Goal: Use online tool/utility: Use online tool/utility

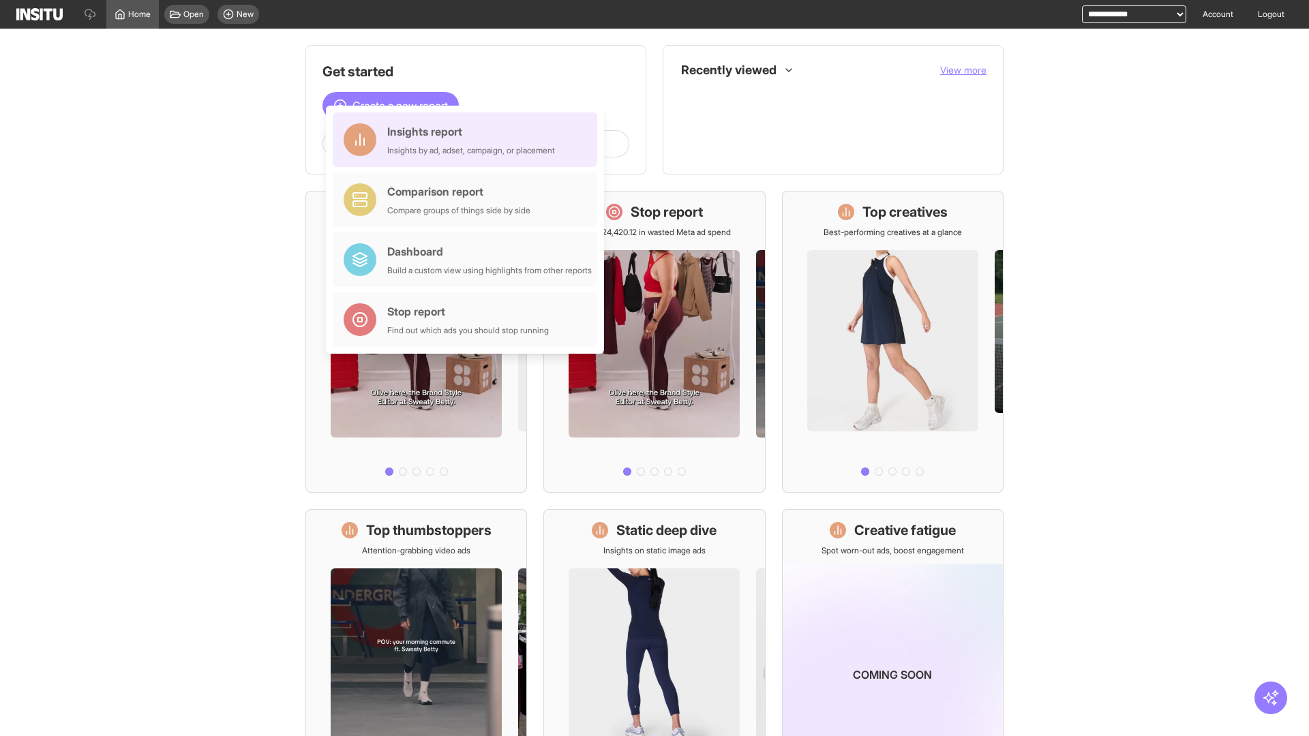
click at [468, 140] on div "Insights report Insights by ad, adset, campaign, or placement" at bounding box center [471, 139] width 168 height 33
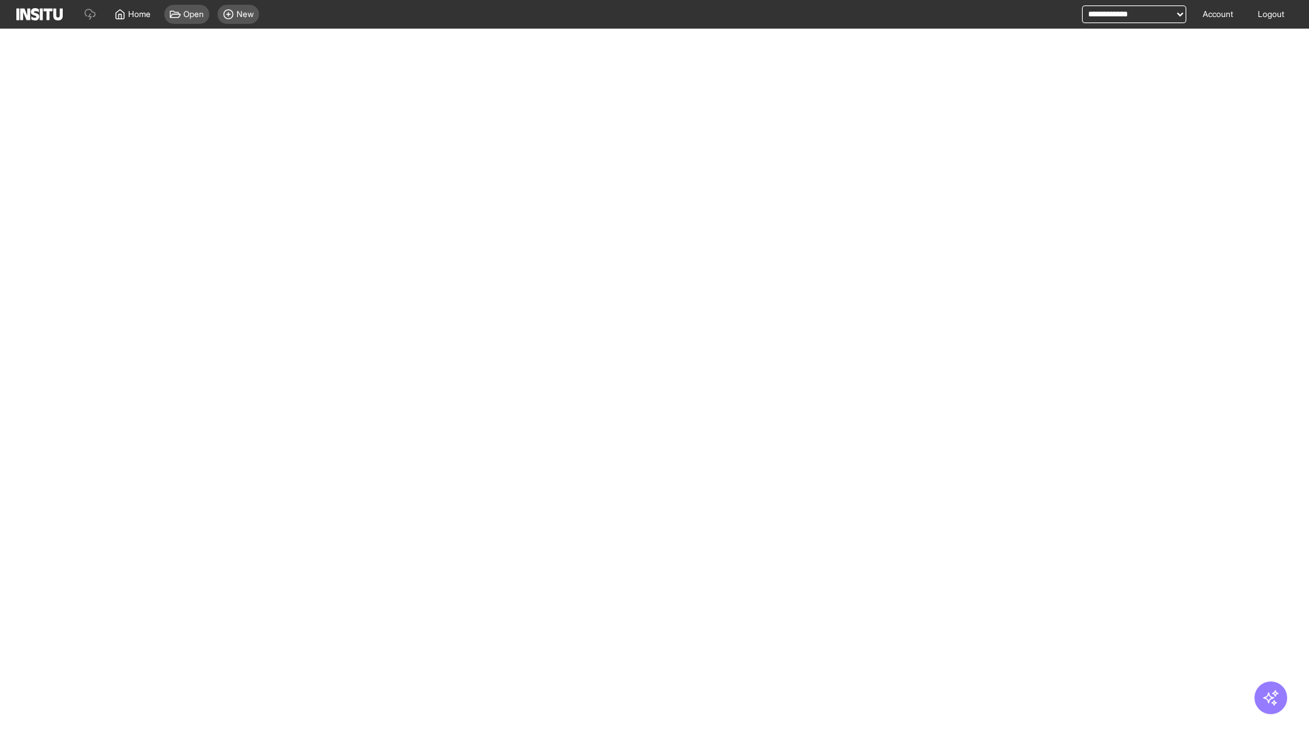
select select "**"
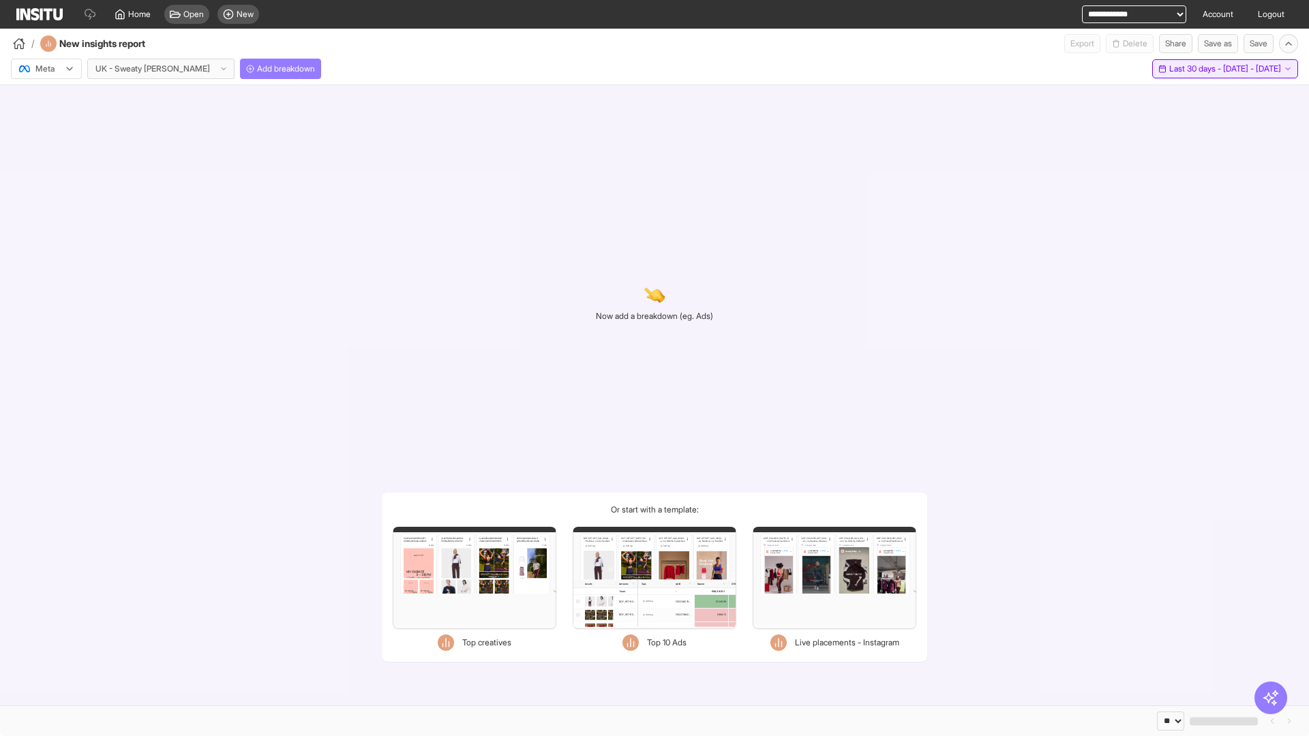
click at [1199, 69] on span "Last 30 days - [DATE] - [DATE]" at bounding box center [1225, 68] width 112 height 11
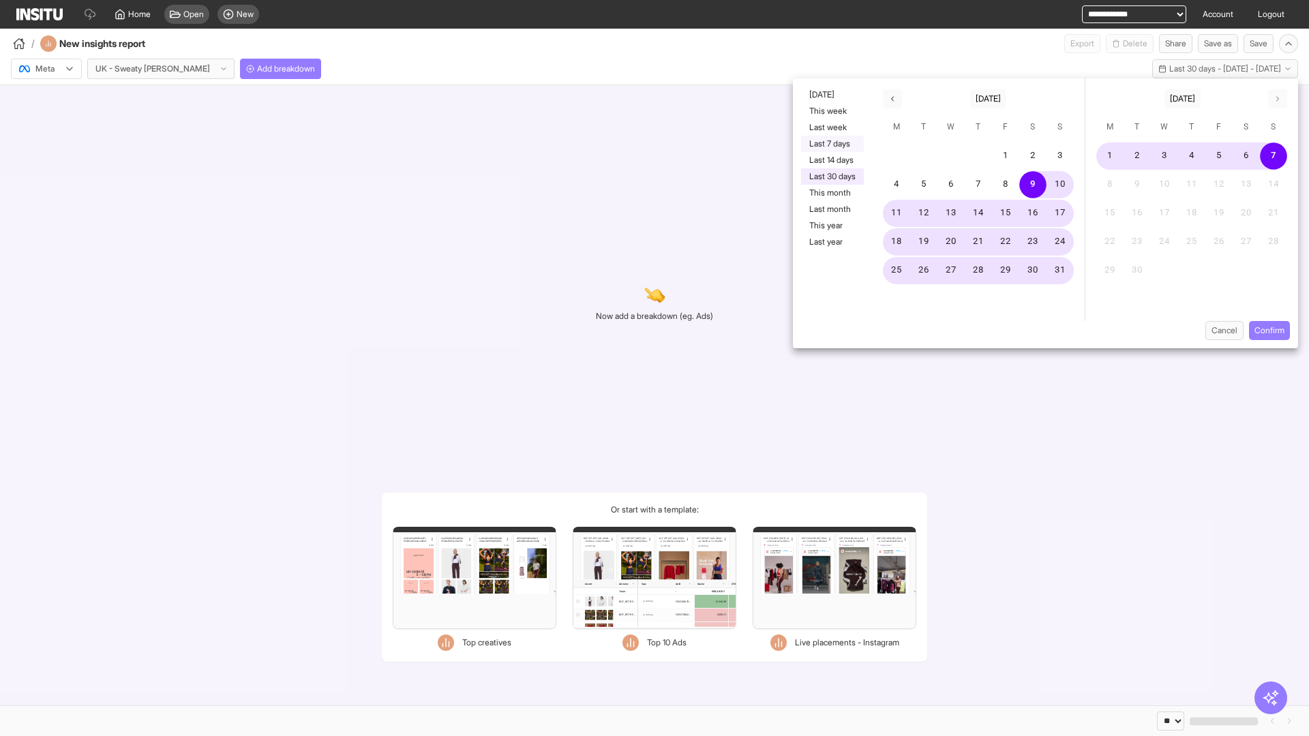
click at [831, 144] on button "Last 7 days" at bounding box center [832, 144] width 63 height 16
